Goal: Task Accomplishment & Management: Use online tool/utility

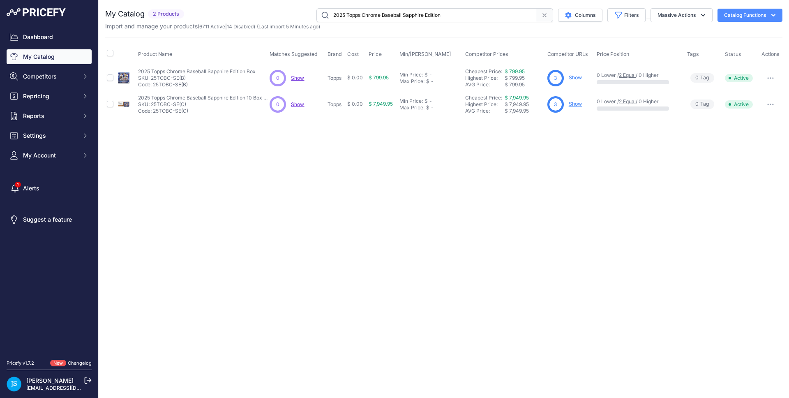
click at [358, 16] on input "2025 Topps Chrome Baseball Sapphire Edition" at bounding box center [426, 15] width 220 height 14
type input "Pokemon M2 Inferno X Japanese"
click at [578, 75] on span "Add New" at bounding box center [575, 78] width 22 height 8
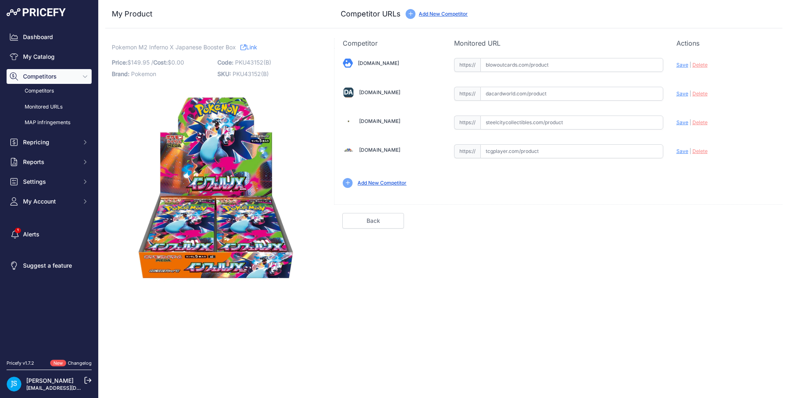
click at [509, 127] on input "text" at bounding box center [571, 122] width 183 height 14
paste input "https://www.steelcitycollectibles.com/i/pokemon-m2-inferno-x-japanese-booster-b…"
click at [679, 121] on span "Save" at bounding box center [682, 122] width 12 height 6
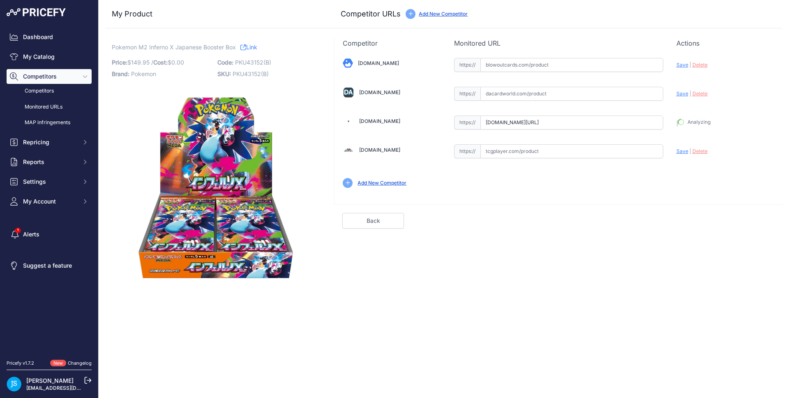
type input "https://www.steelcitycollectibles.com/i/pokemon-m2-inferno-x-japanese-booster-b…"
click at [531, 91] on input "text" at bounding box center [571, 94] width 183 height 14
click at [534, 156] on input "text" at bounding box center [571, 151] width 183 height 14
paste input "https://www.tcgplayer.com/product/655968/pokemon-japan-m2-inferno-x-inferno-x-b…"
click at [674, 152] on div "Blowoutcards.com Valid Save" at bounding box center [558, 122] width 448 height 148
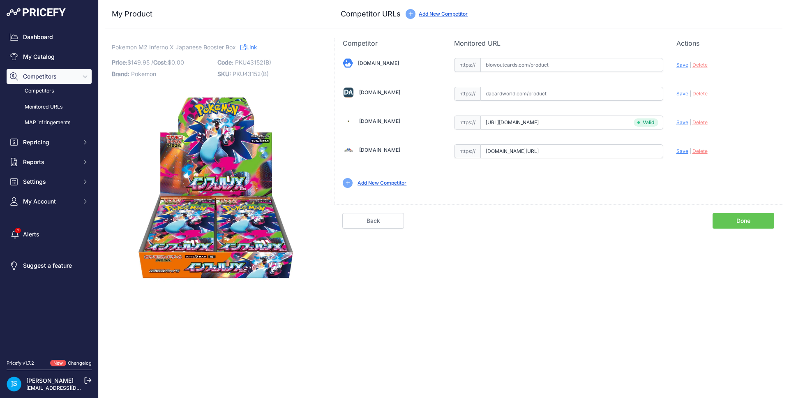
click at [678, 153] on span "Save" at bounding box center [682, 151] width 12 height 6
type input "https://www.tcgplayer.com/product/655968/pokemon-japan-m2-inferno-x-inferno-x-b…"
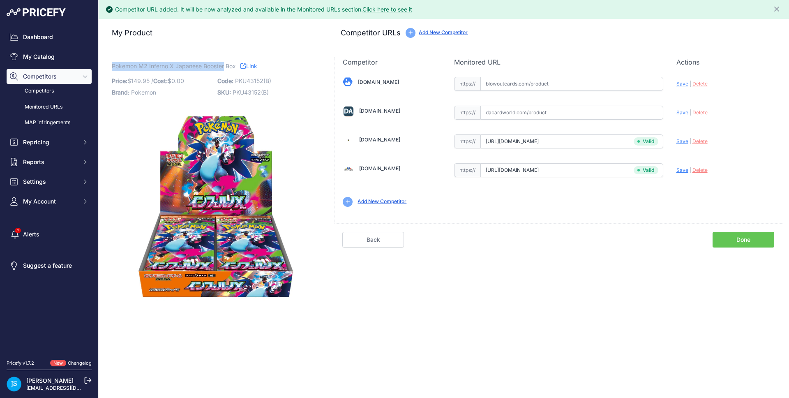
drag, startPoint x: 112, startPoint y: 68, endPoint x: 224, endPoint y: 63, distance: 112.2
click at [224, 63] on span "Pokemon M2 Inferno X Japanese Booster Box" at bounding box center [174, 66] width 124 height 10
copy span "Pokemon M2 Inferno X Japanese Booster"
click at [71, 60] on link "My Catalog" at bounding box center [49, 56] width 85 height 15
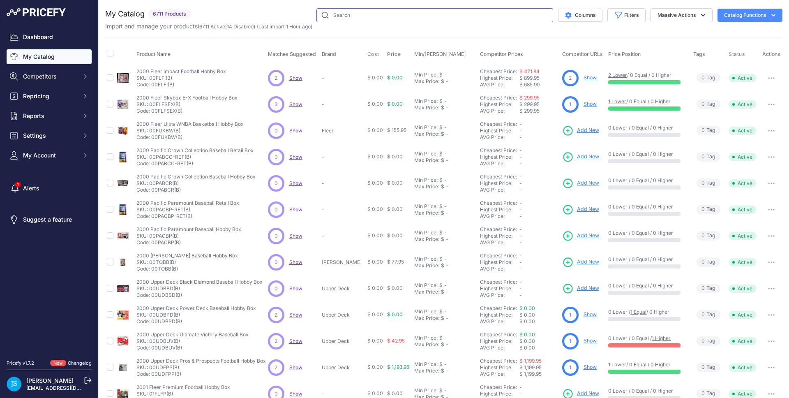
click at [360, 16] on input "text" at bounding box center [434, 15] width 237 height 14
paste input "Pokemon M2 Inferno X Japanese Booster"
type input "Pokemon M2 Inferno X Japanese Booster"
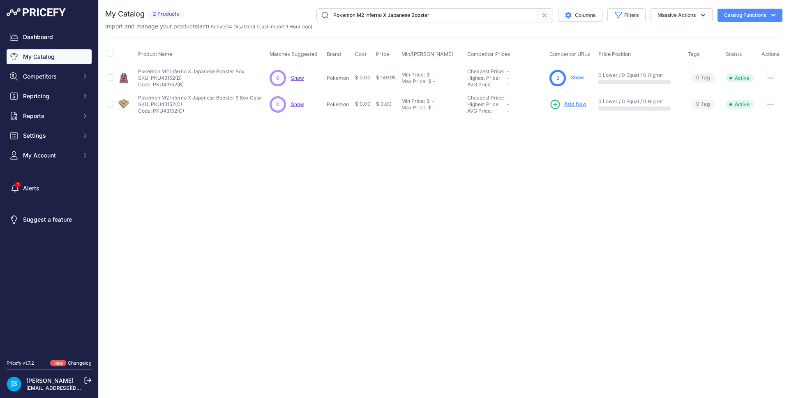
click at [575, 103] on span "Add New" at bounding box center [575, 104] width 22 height 8
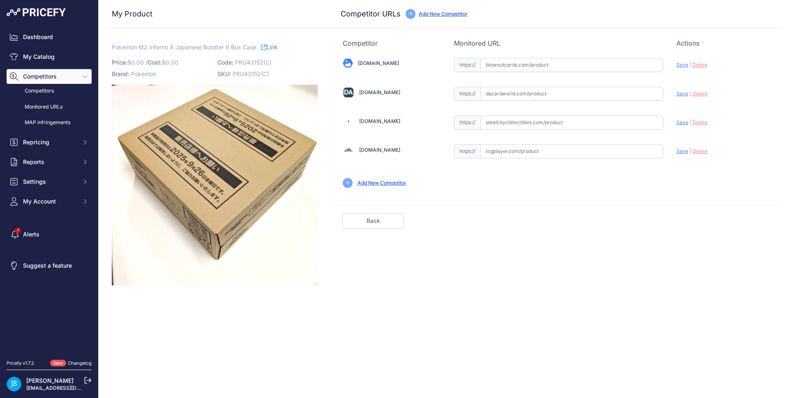
click at [537, 129] on input "text" at bounding box center [571, 122] width 183 height 14
paste input "[URL][DOMAIN_NAME]"
click at [683, 122] on span "Save" at bounding box center [682, 122] width 12 height 6
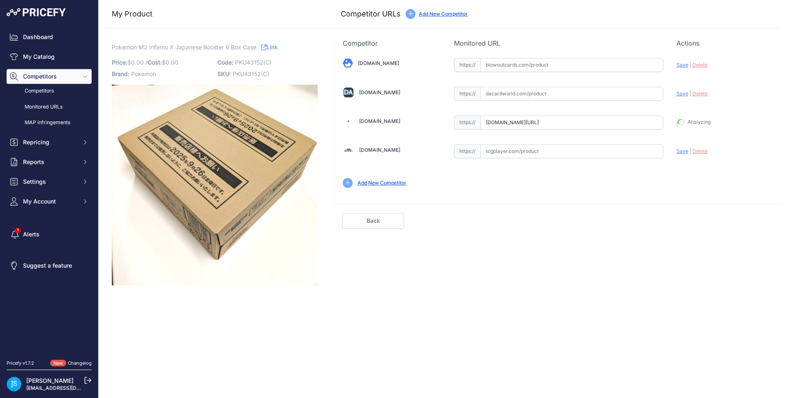
type input "[URL][DOMAIN_NAME]"
